Goal: Register for event/course

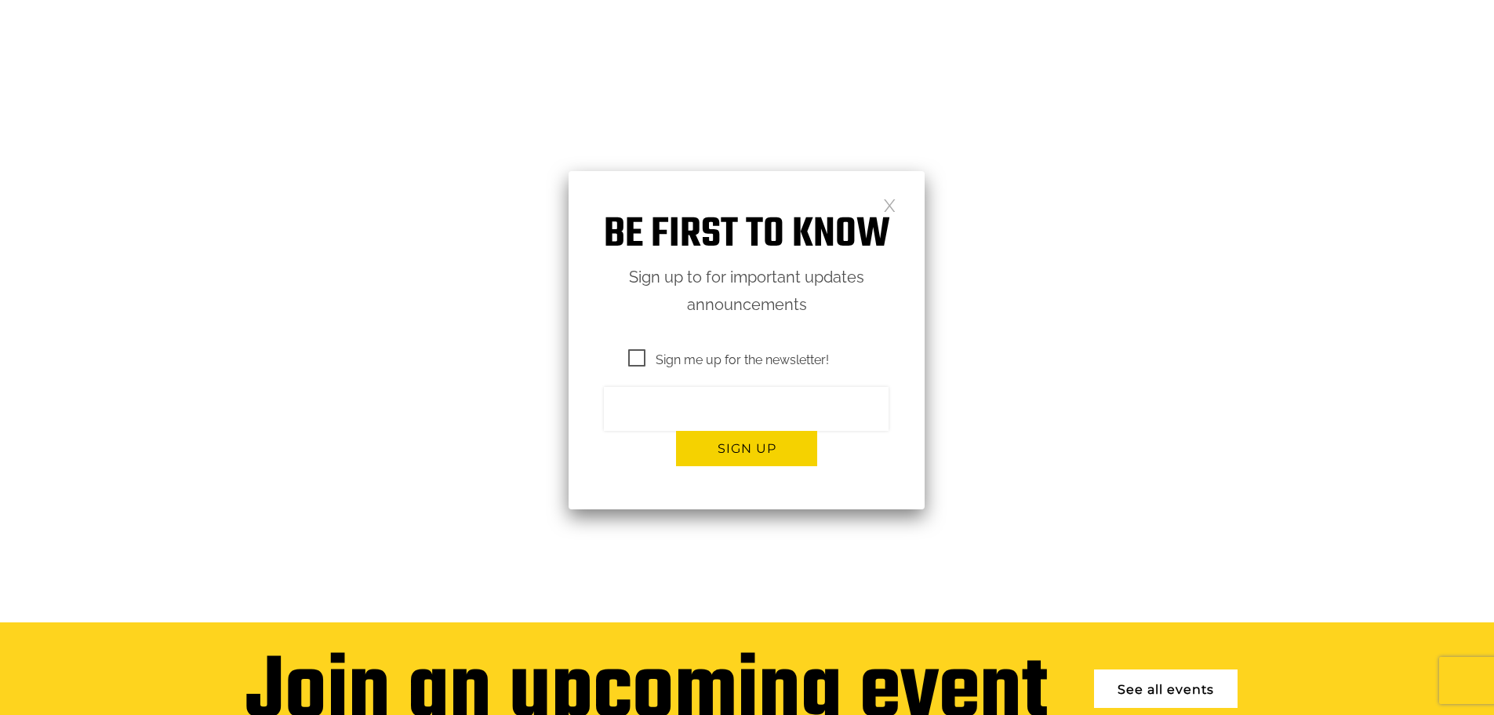
scroll to position [235, 0]
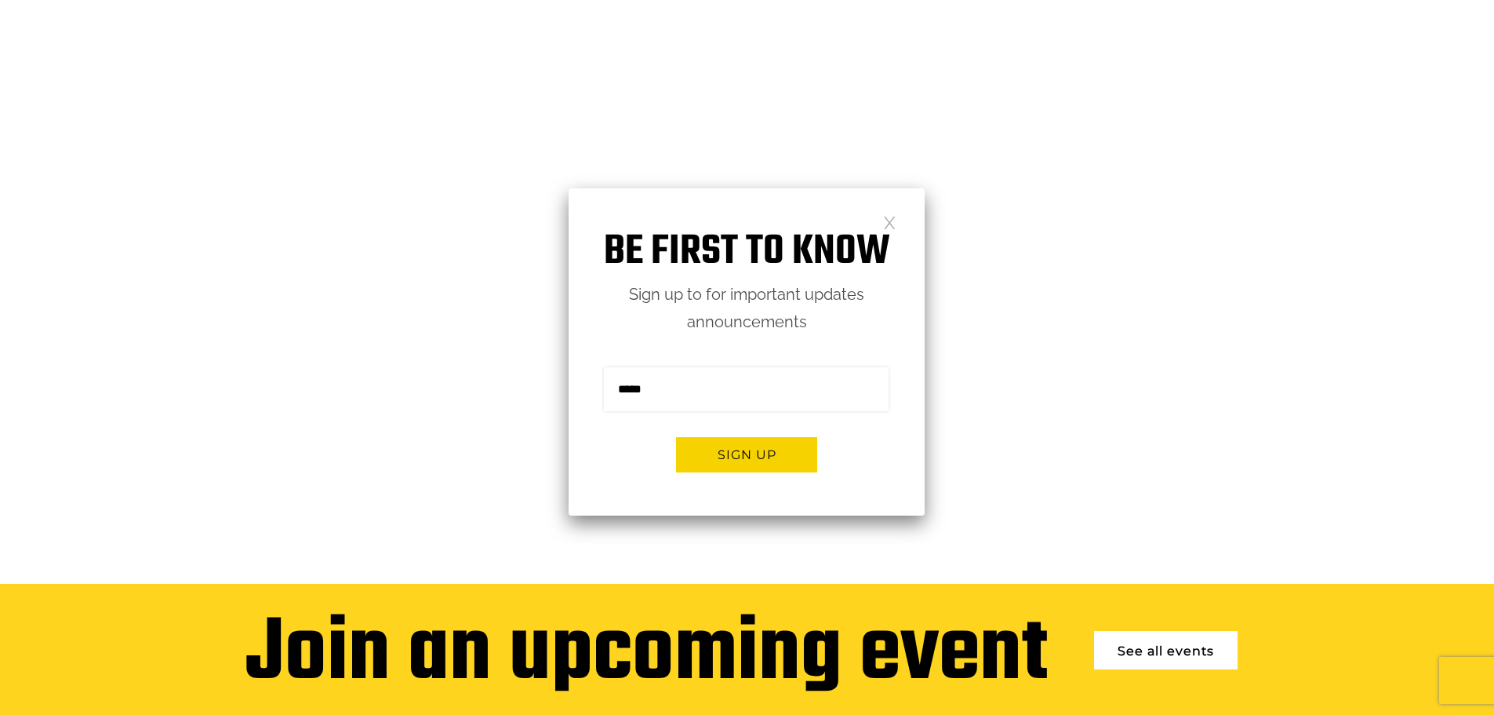
click at [889, 228] on link at bounding box center [889, 221] width 13 height 13
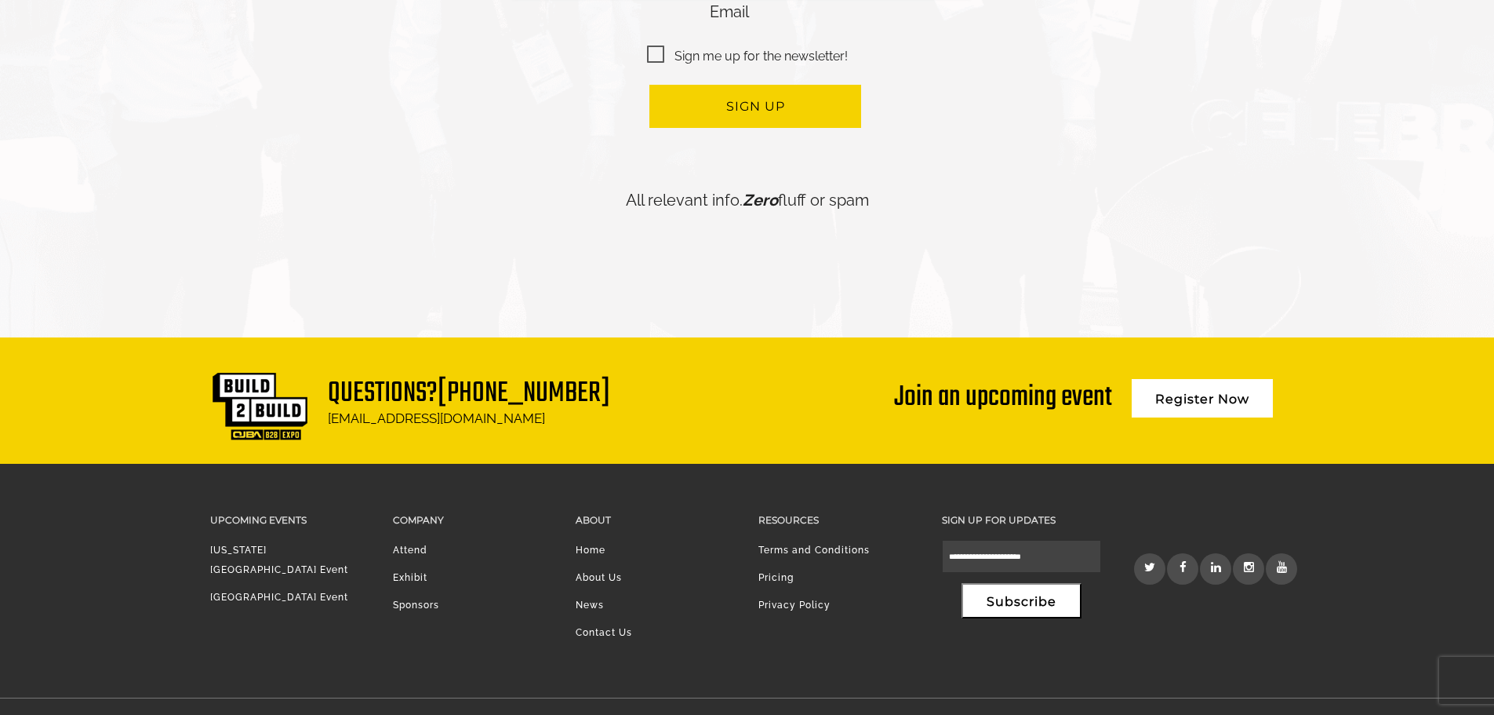
scroll to position [3820, 0]
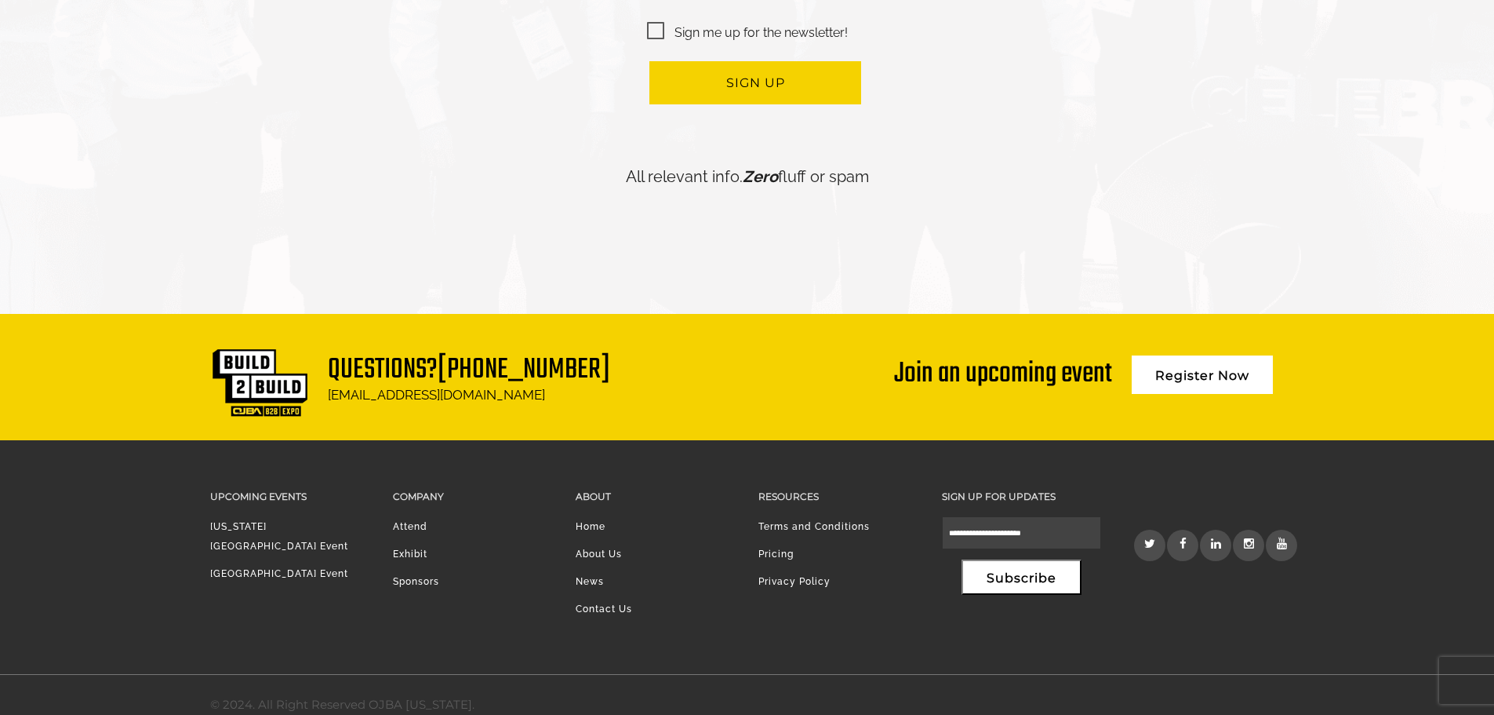
click at [268, 521] on link "[US_STATE][GEOGRAPHIC_DATA] Event" at bounding box center [279, 536] width 138 height 31
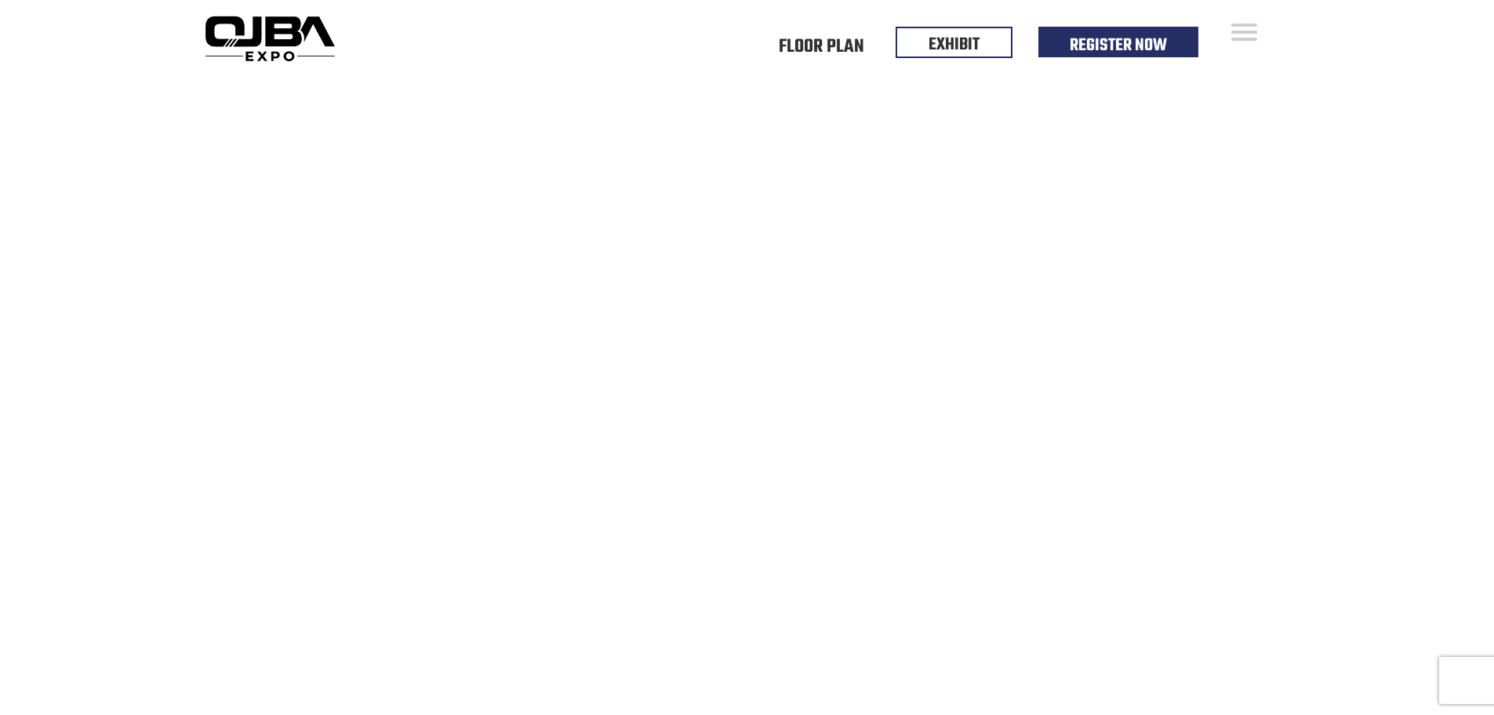
drag, startPoint x: 693, startPoint y: 264, endPoint x: 248, endPoint y: 265, distance: 445.5
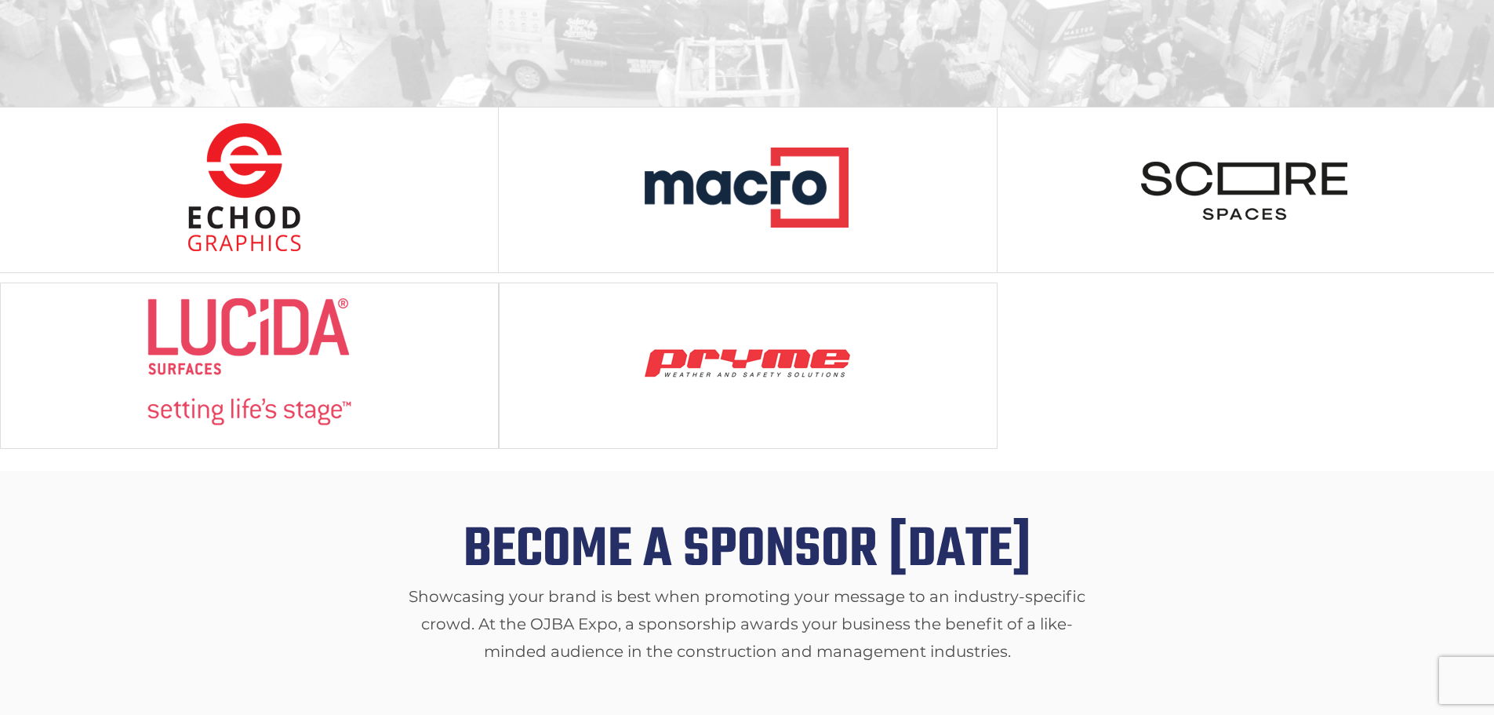
scroll to position [1473, 0]
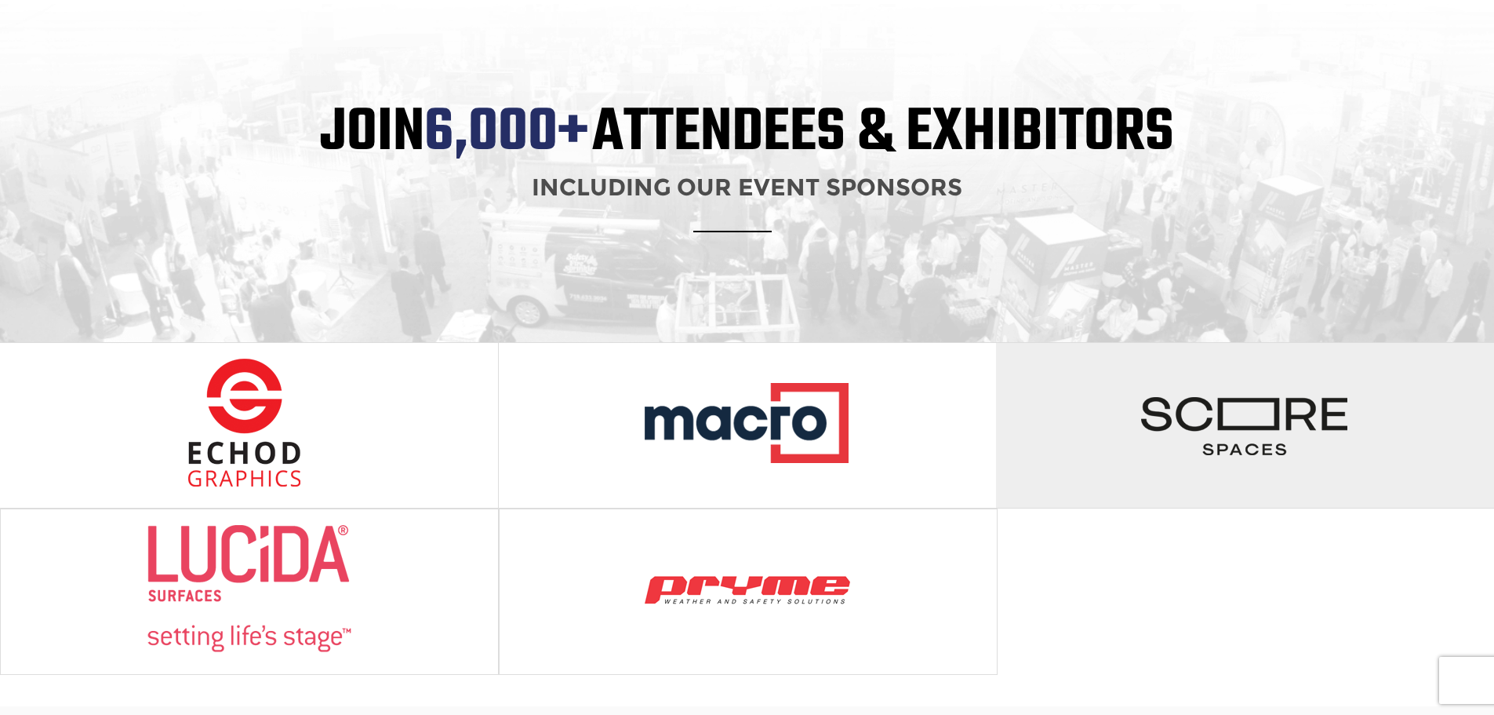
click at [1222, 401] on img at bounding box center [1244, 422] width 209 height 129
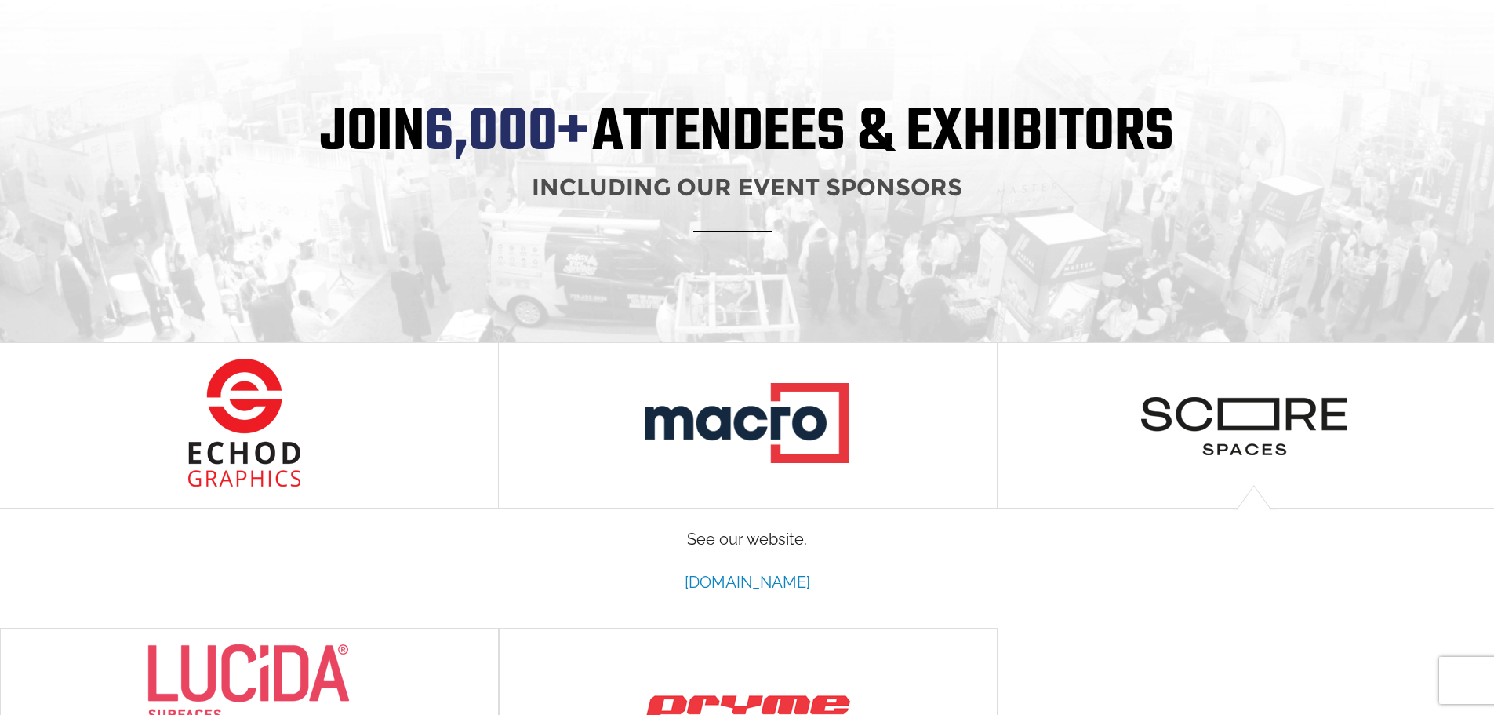
click at [769, 573] on link "www.scorespaces.com" at bounding box center [747, 582] width 125 height 19
